Goal: Task Accomplishment & Management: Use online tool/utility

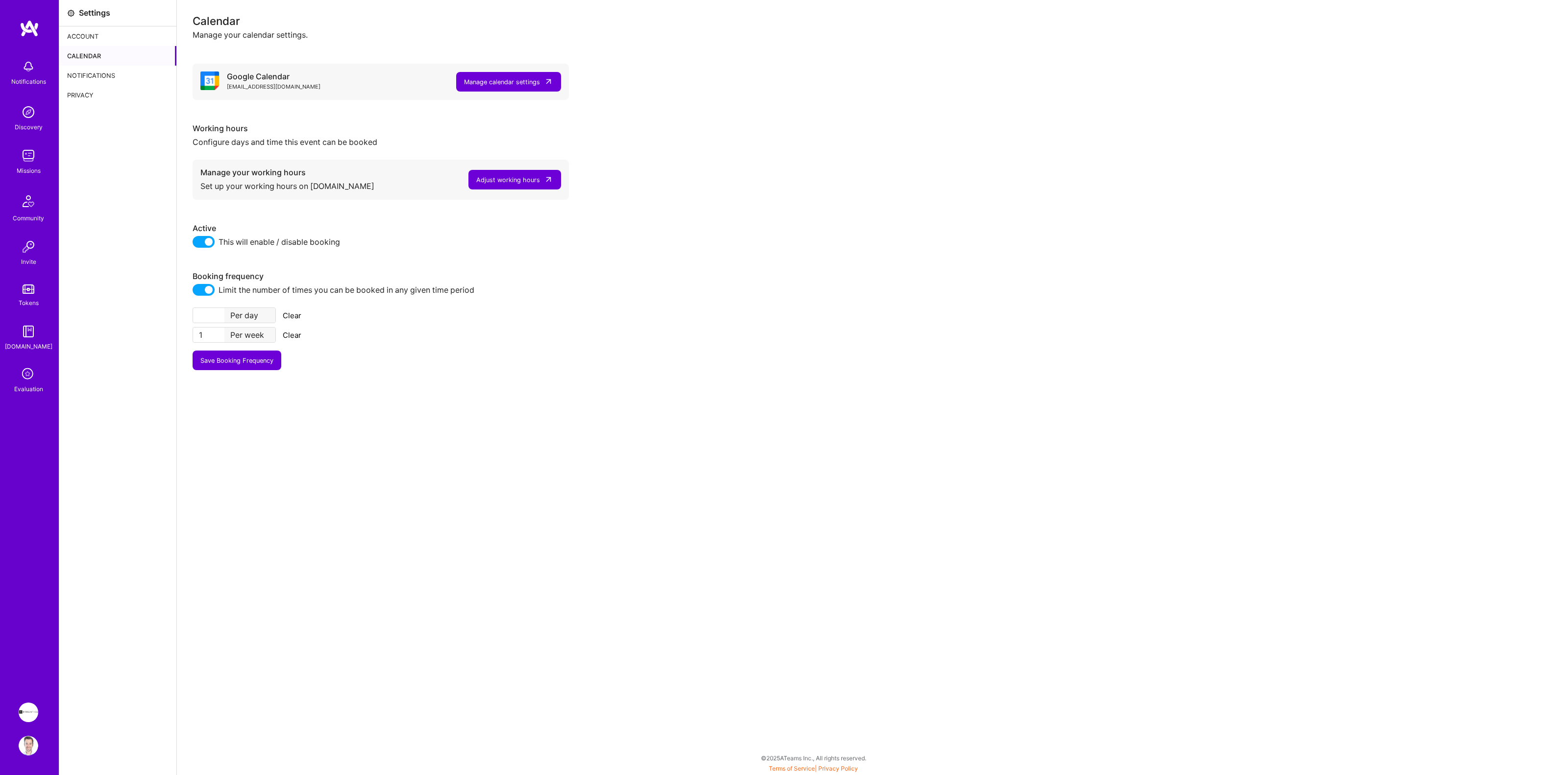
click at [27, 713] on img at bounding box center [28, 713] width 19 height 19
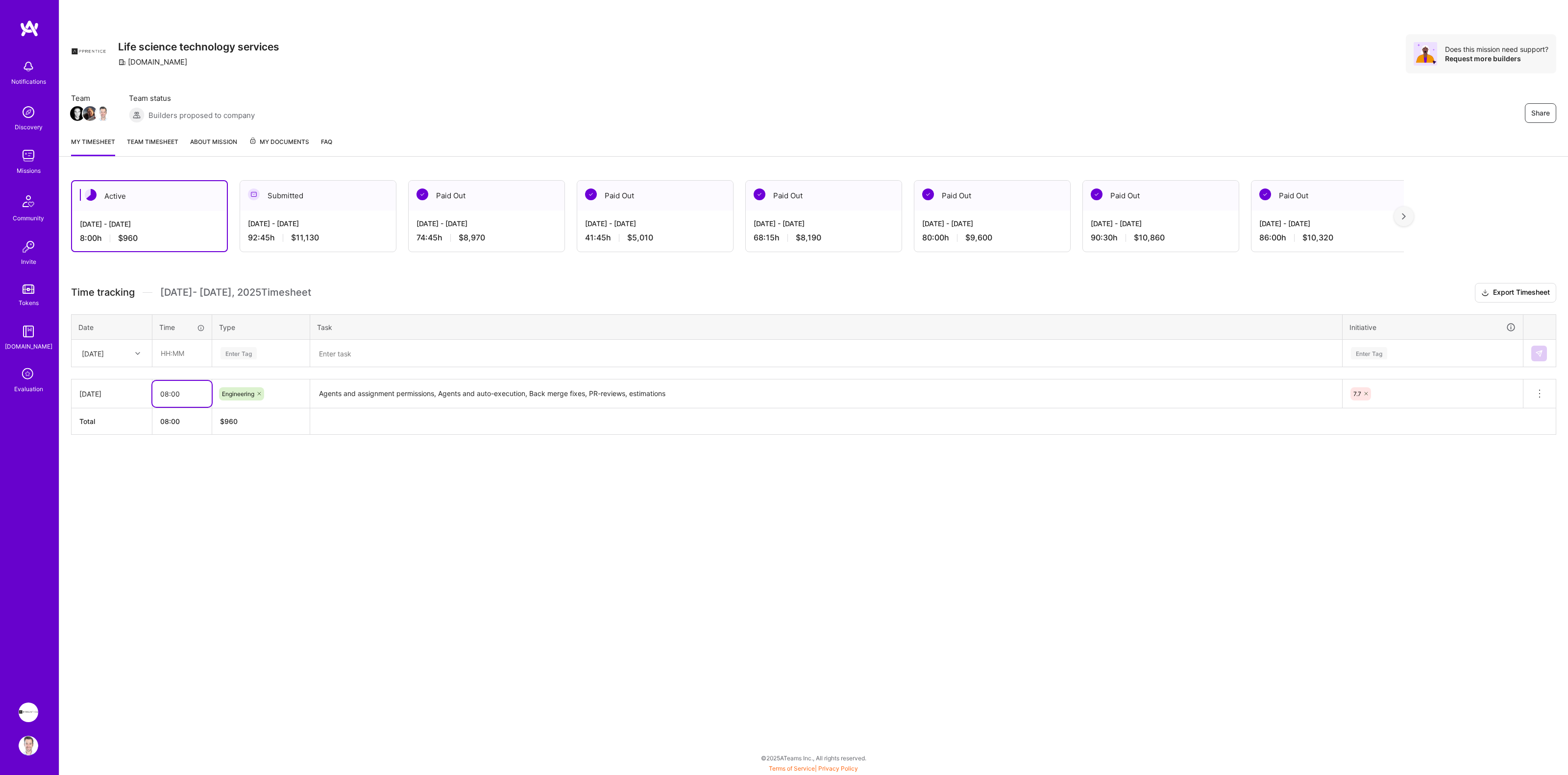
click at [188, 394] on input "08:00" at bounding box center [182, 394] width 59 height 26
click at [130, 353] on div "[DATE]" at bounding box center [104, 353] width 55 height 16
click at [127, 397] on div "Wed, Sep 17" at bounding box center [111, 399] width 80 height 18
click at [176, 353] on input "text" at bounding box center [182, 353] width 58 height 26
type input "09:15"
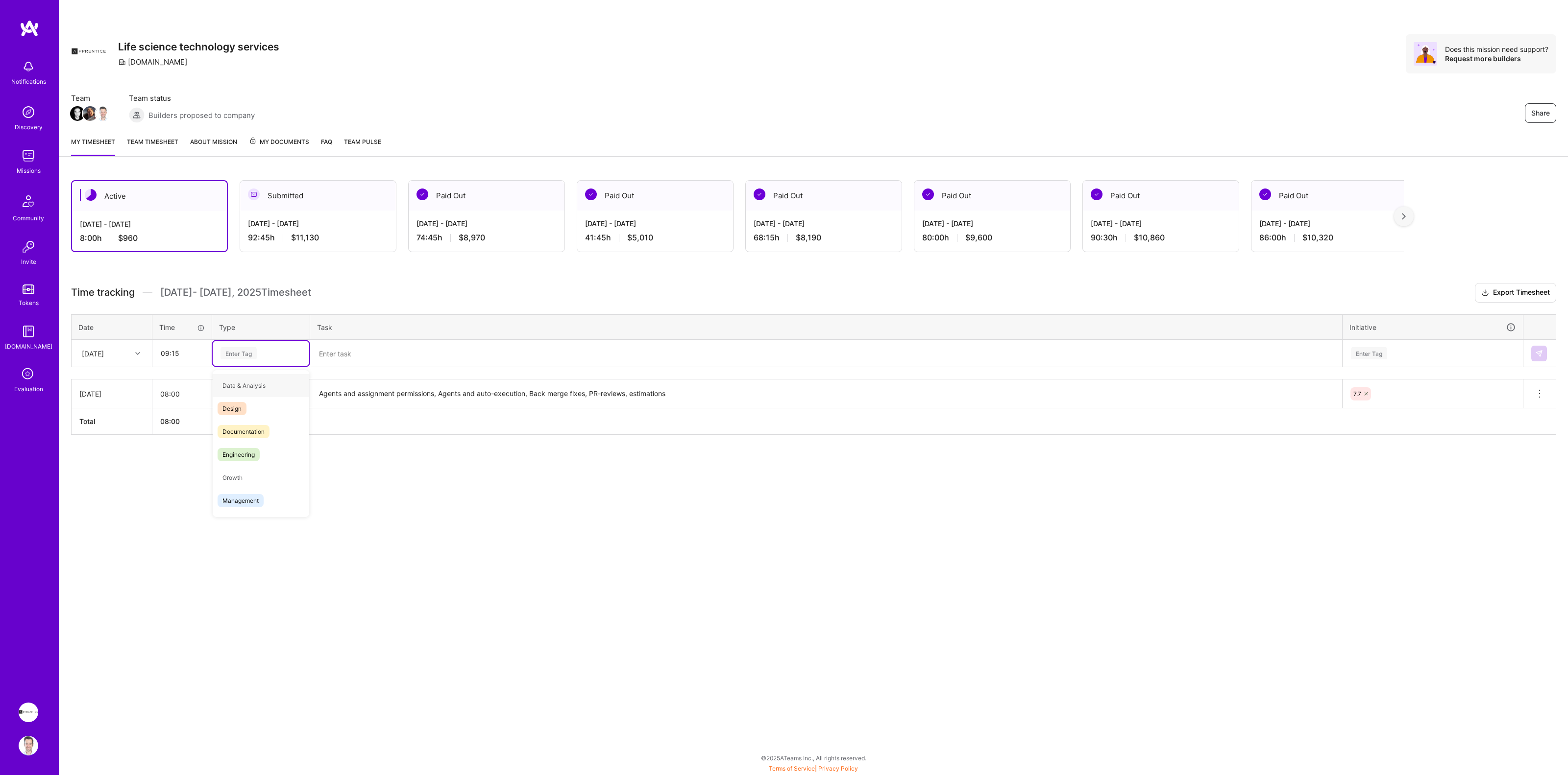
type input "e"
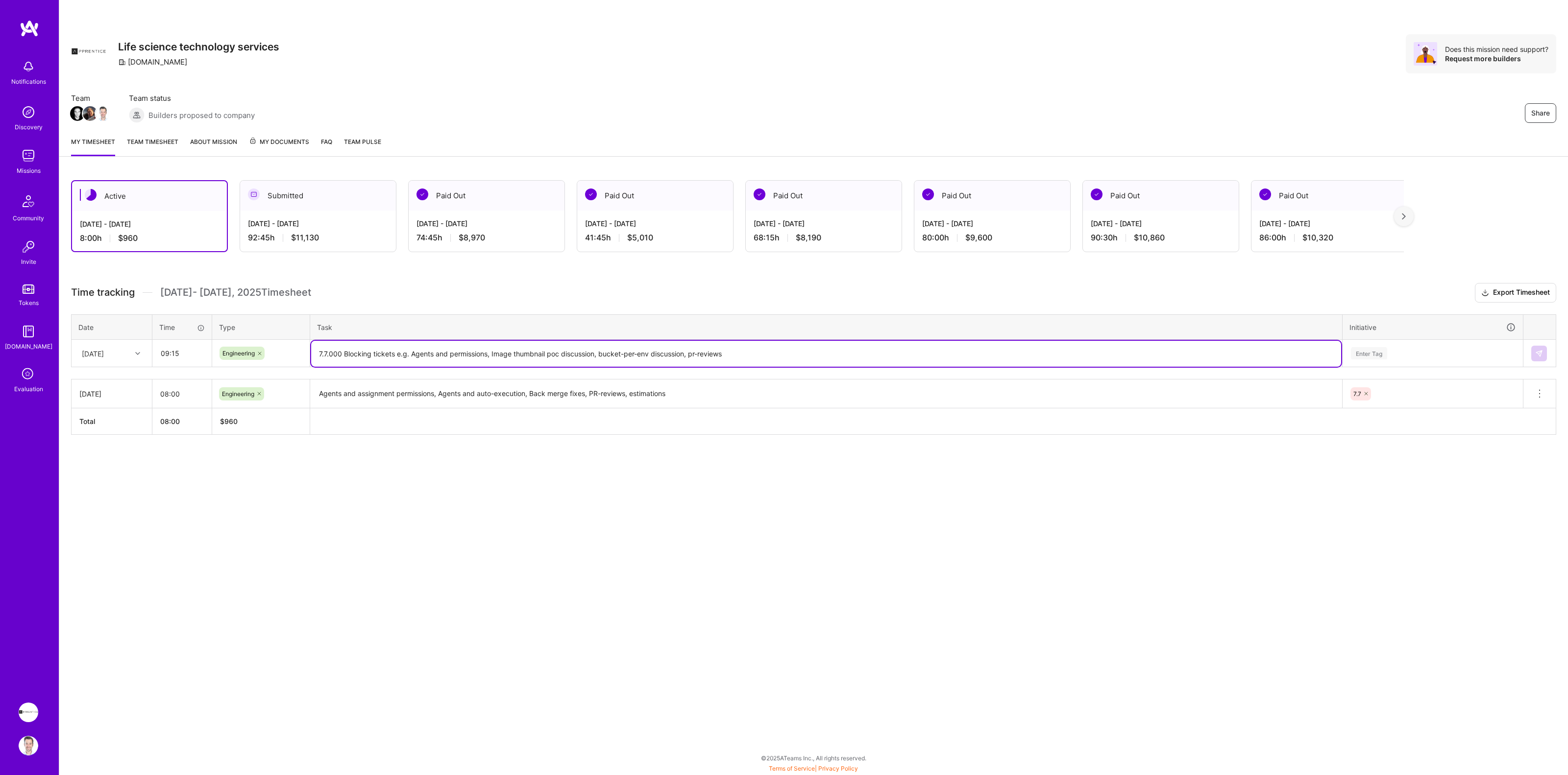
type textarea "7.7.000 Blocking tickets e.g. Agents and permissions, Image thumbnail poc discu…"
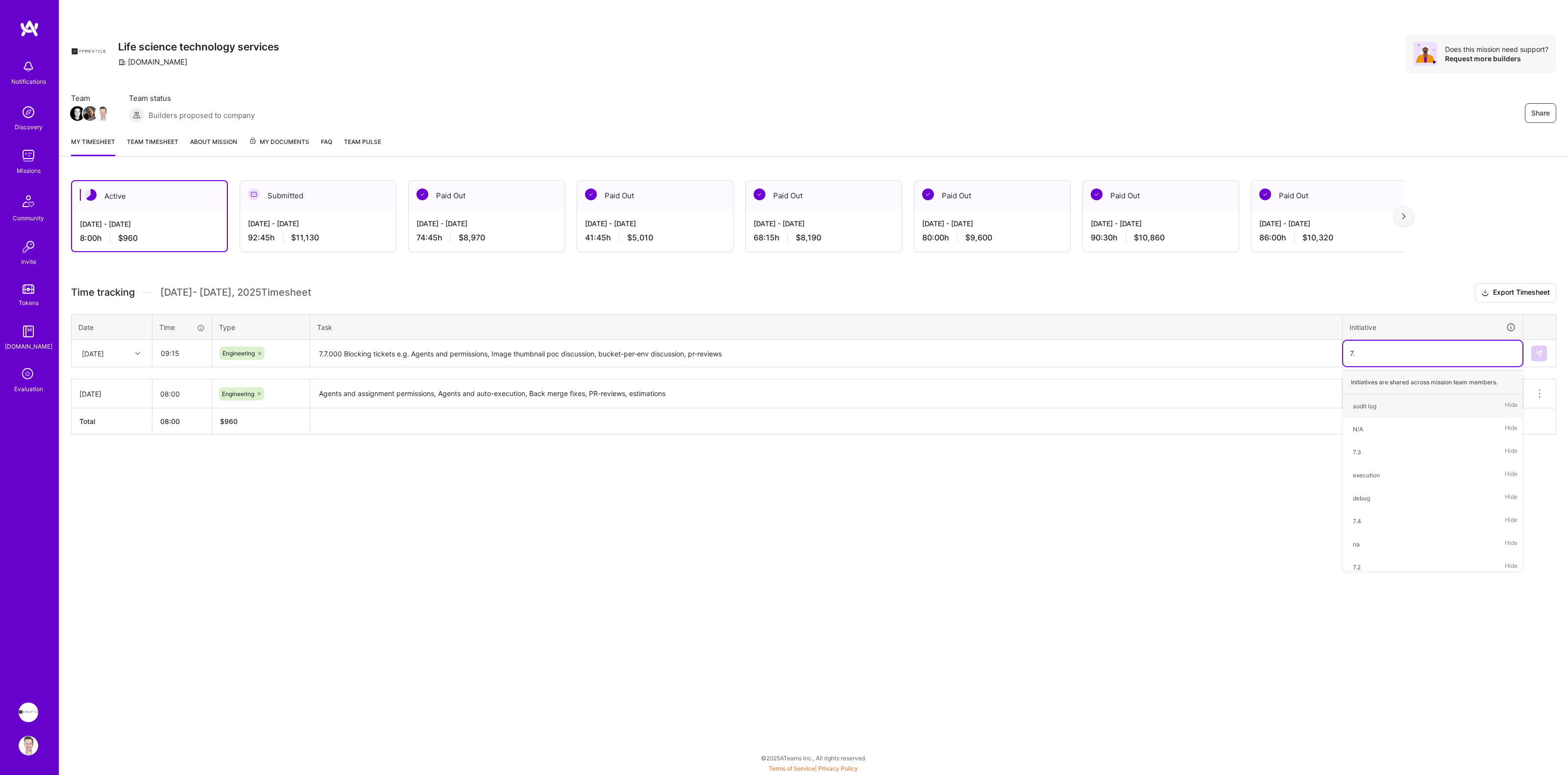
type input "7.7"
click at [1450, 400] on div "7.7 Hide" at bounding box center [1432, 406] width 179 height 23
click at [1536, 355] on img at bounding box center [1539, 353] width 8 height 8
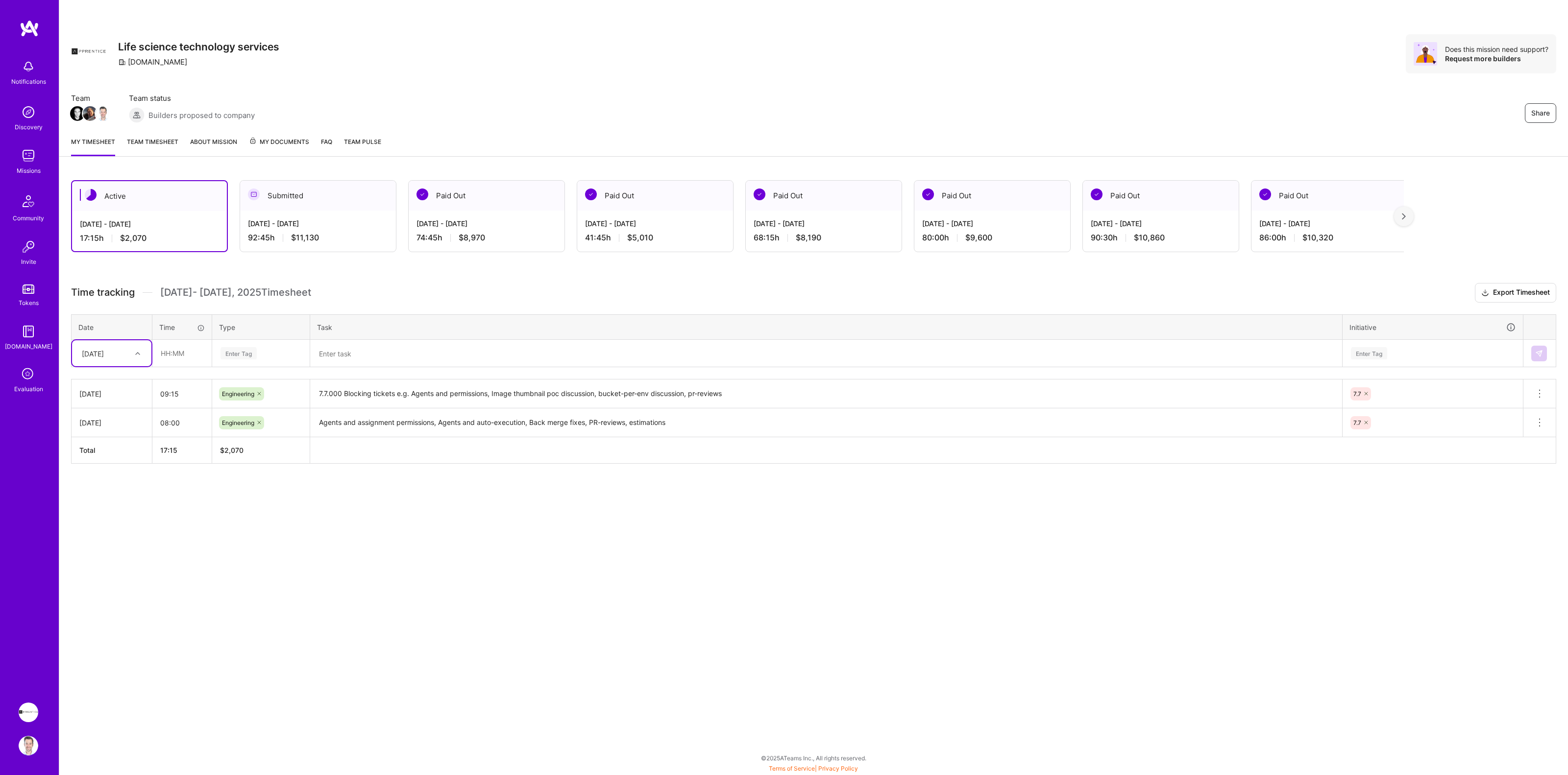
click at [104, 353] on div "Wed, Sep 17" at bounding box center [92, 353] width 22 height 11
click at [113, 377] on div "[DATE]" at bounding box center [111, 381] width 80 height 18
click at [173, 354] on input "text" at bounding box center [182, 353] width 58 height 26
type input "08:00"
click at [238, 360] on div "Enter Tag" at bounding box center [261, 353] width 97 height 26
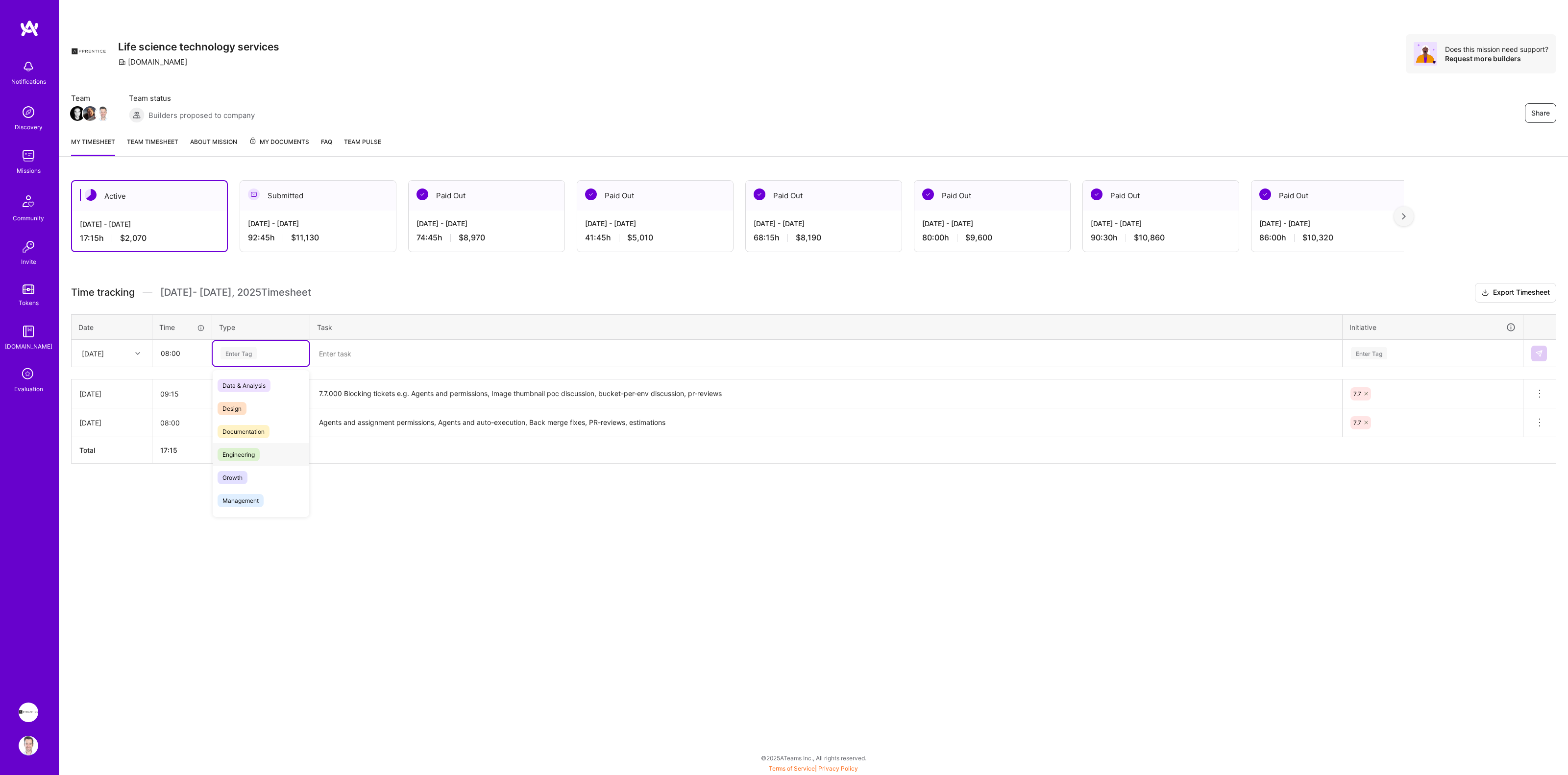
click at [237, 446] on div "Engineering" at bounding box center [261, 455] width 97 height 23
click at [341, 356] on textarea at bounding box center [826, 353] width 1030 height 26
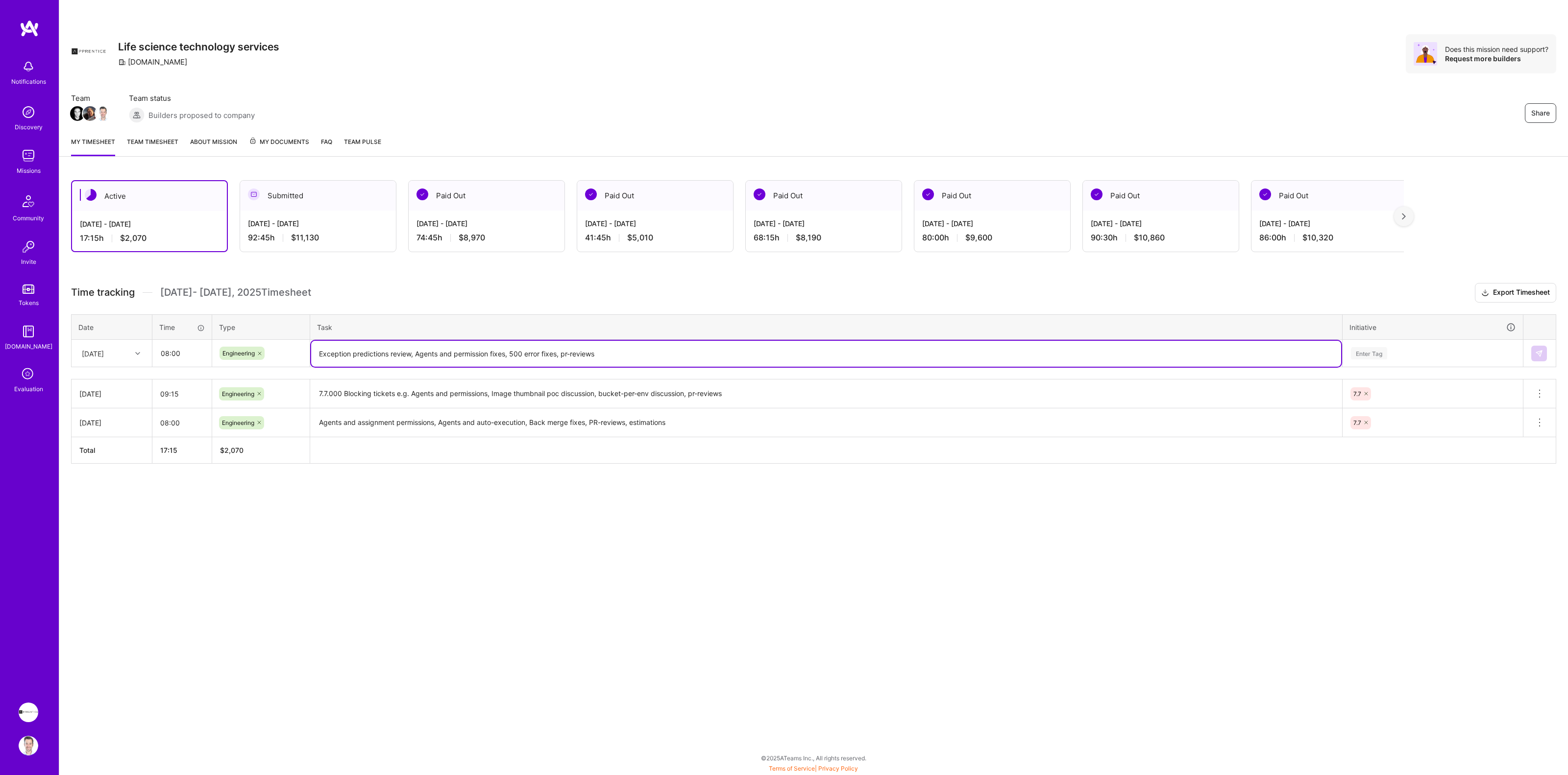
type textarea "Exception predictions review, Agents and permission fixes, 500 error fixes, pr-…"
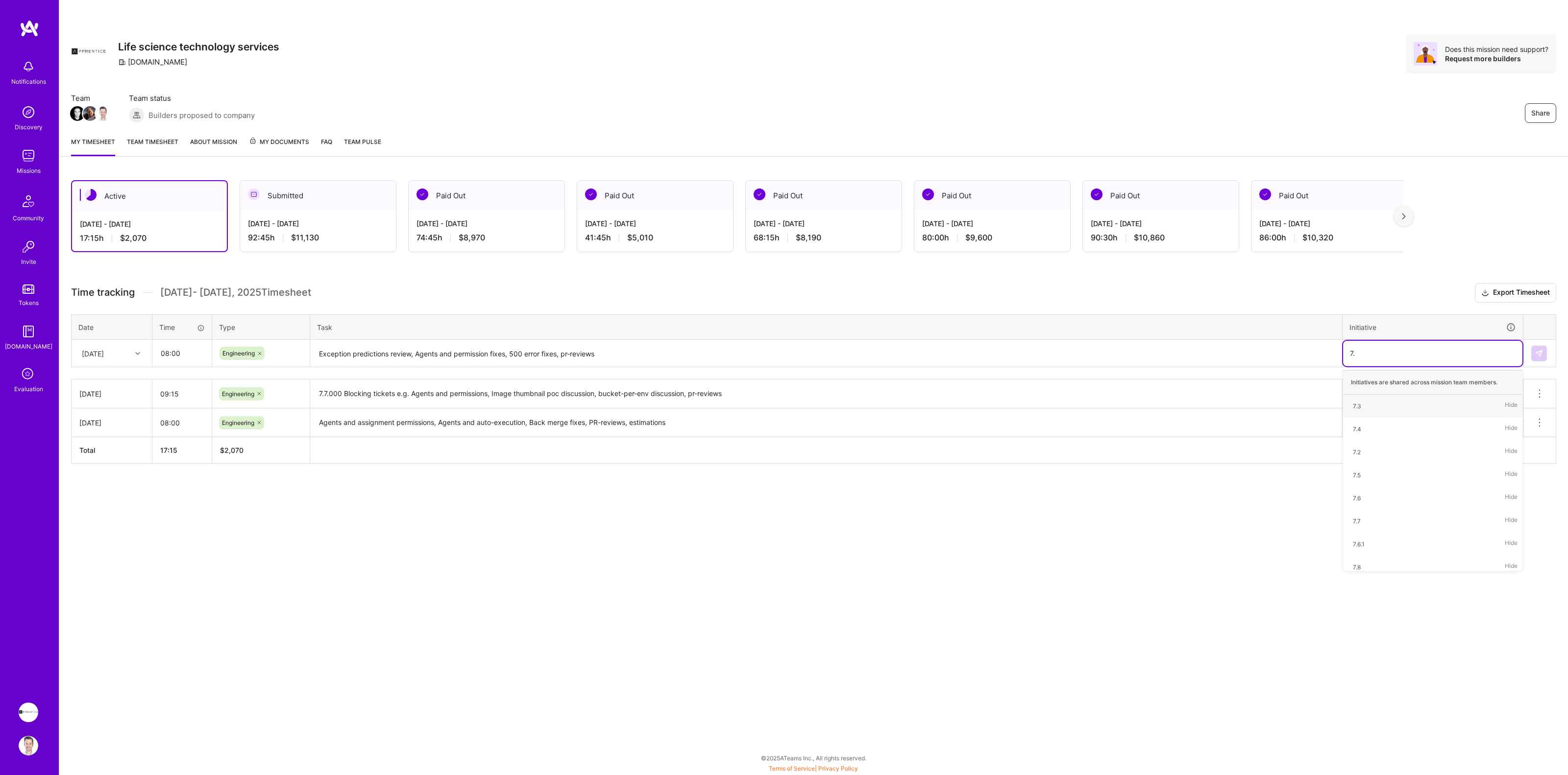
type input "7.7"
click at [1535, 354] on img at bounding box center [1539, 353] width 8 height 8
